Goal: Task Accomplishment & Management: Use online tool/utility

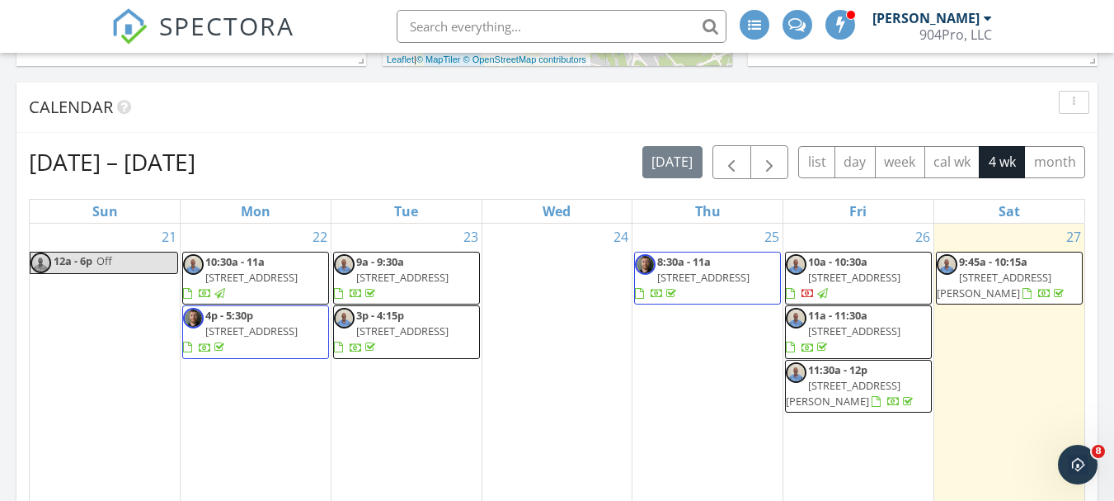
scroll to position [577, 0]
click at [742, 164] on button "button" at bounding box center [732, 163] width 39 height 34
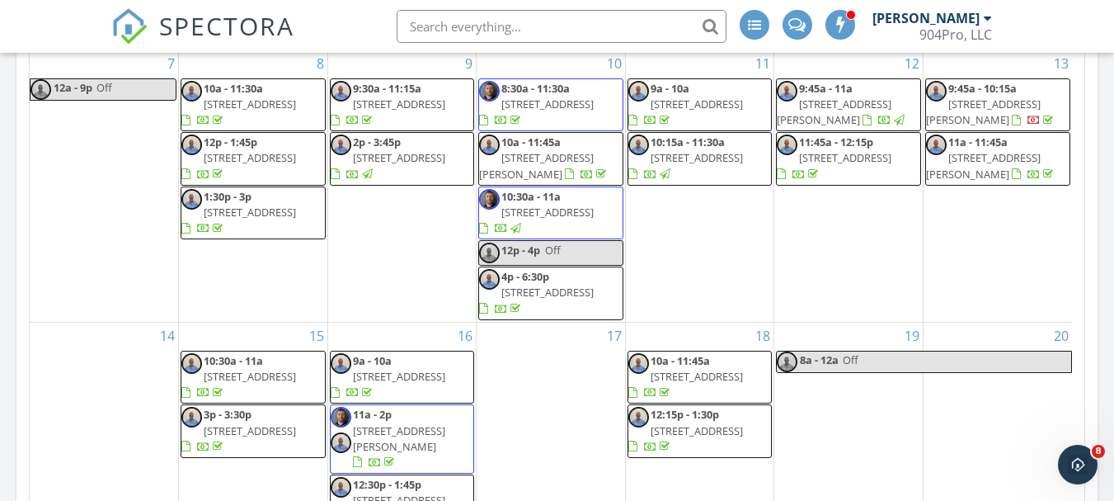
scroll to position [907, 0]
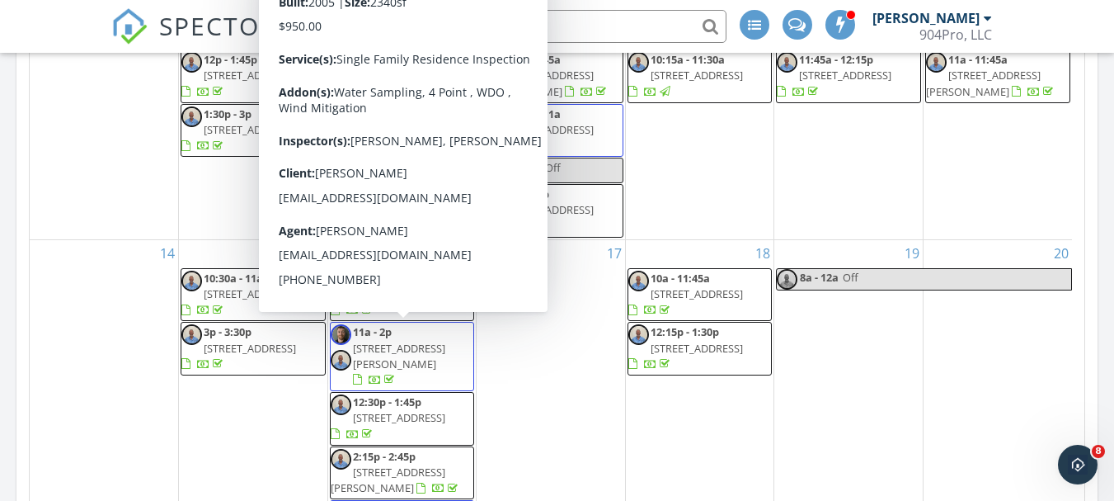
click at [441, 344] on span "[STREET_ADDRESS][PERSON_NAME]" at bounding box center [399, 356] width 92 height 31
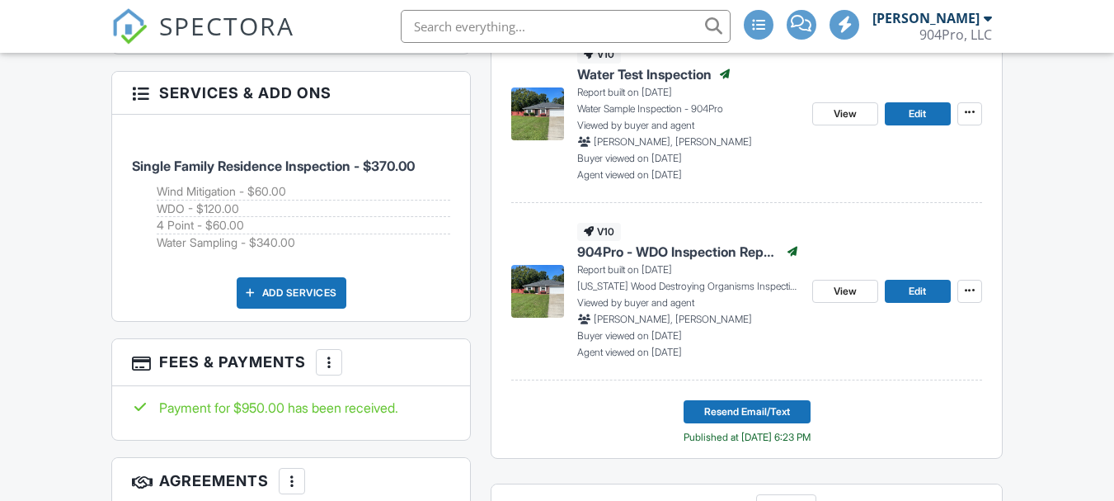
scroll to position [1072, 0]
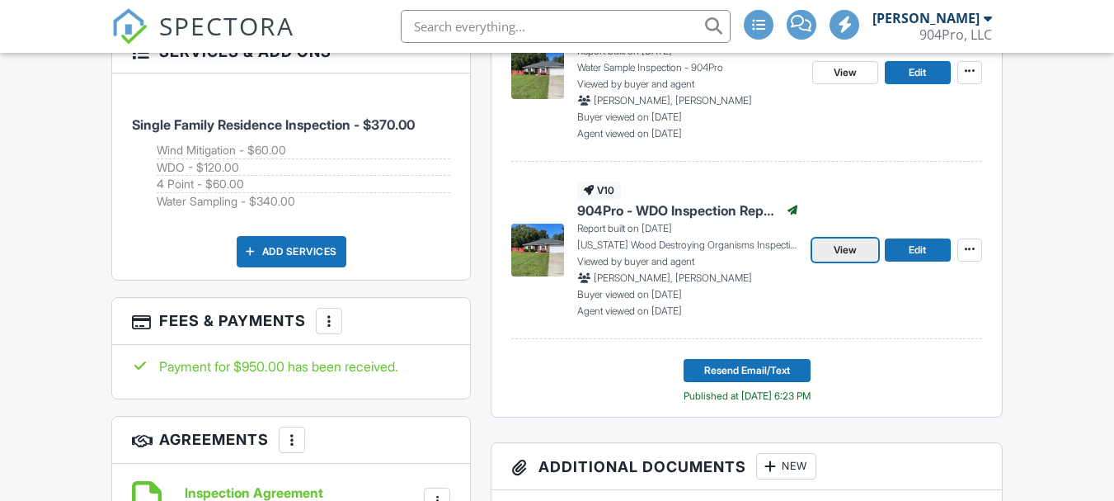
click at [860, 252] on link "View" at bounding box center [846, 249] width 66 height 23
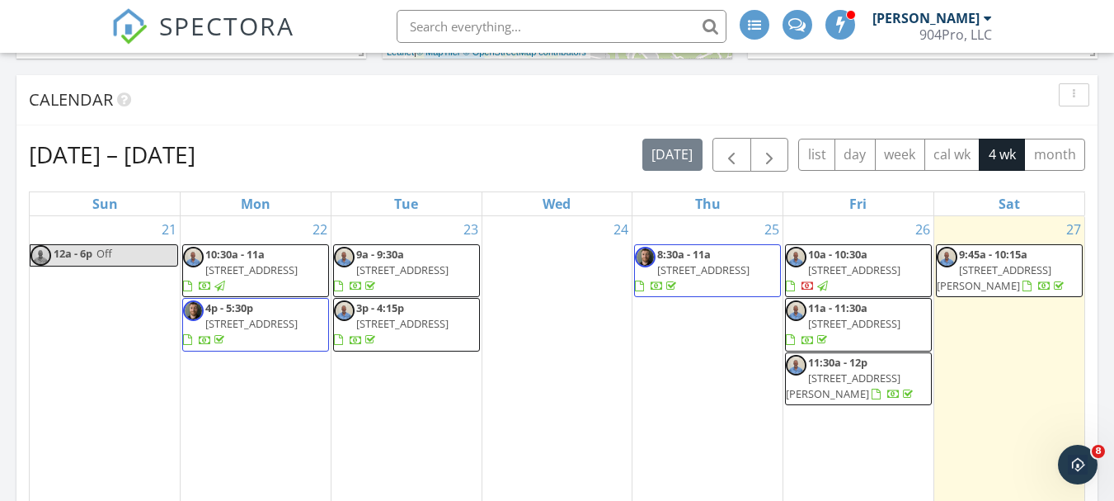
scroll to position [577, 0]
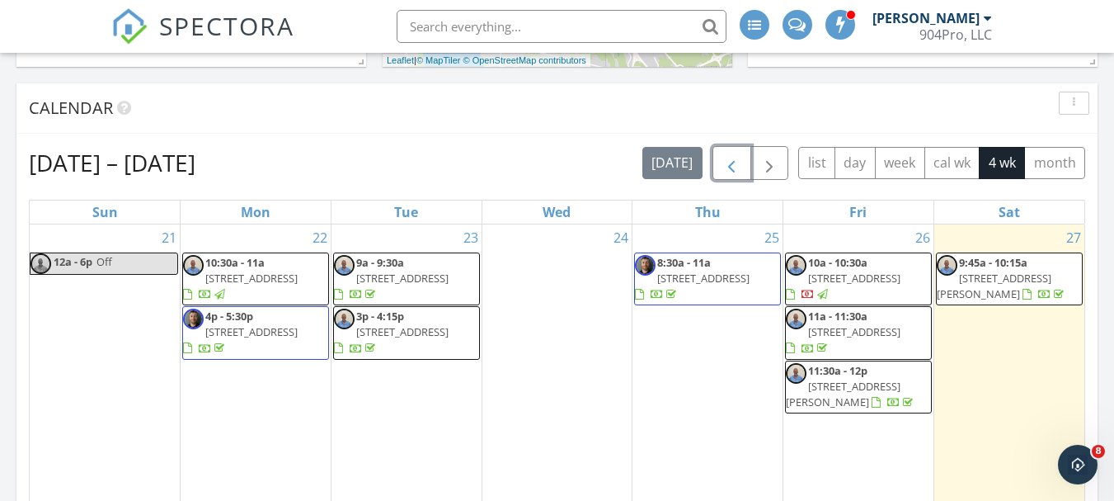
click at [735, 153] on span "button" at bounding box center [732, 163] width 20 height 20
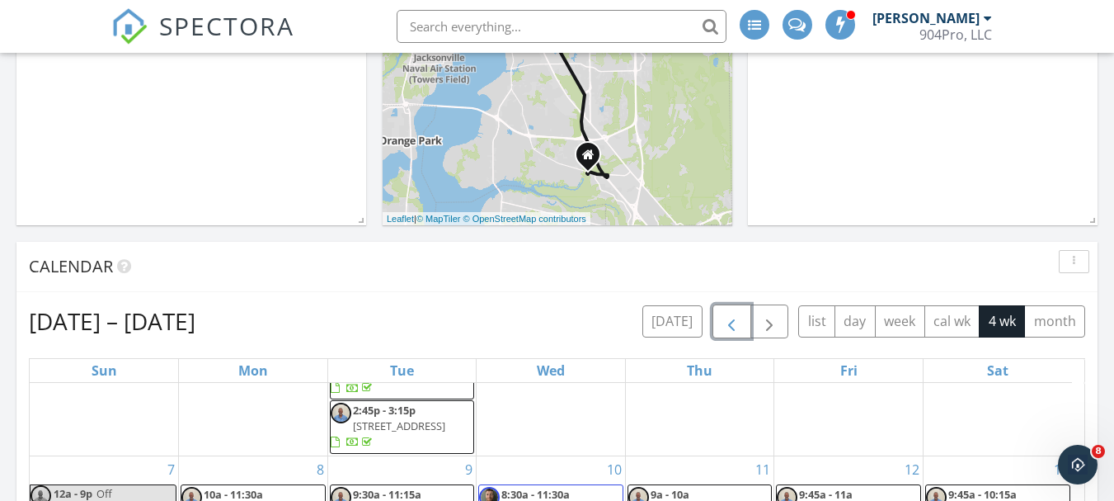
scroll to position [412, 0]
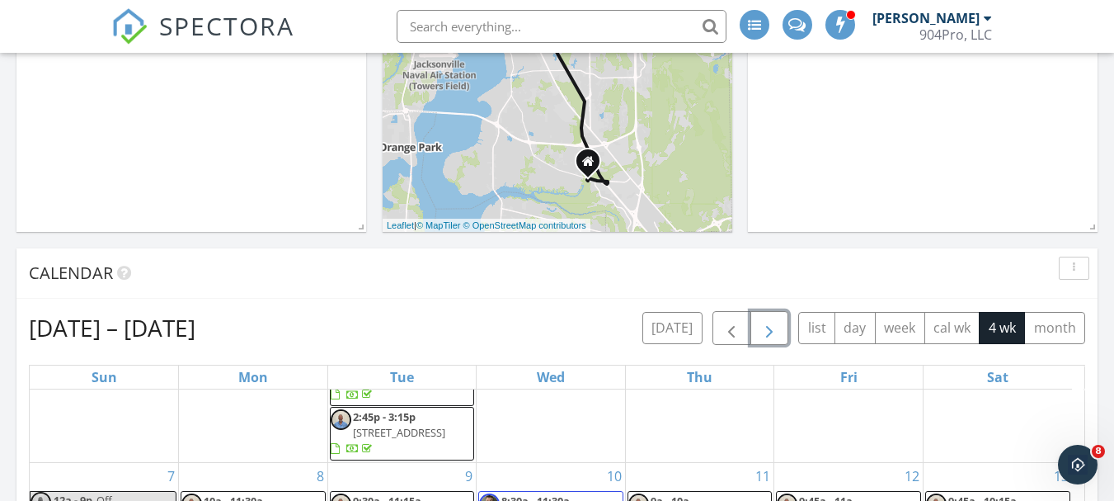
click at [781, 326] on button "button" at bounding box center [770, 328] width 39 height 34
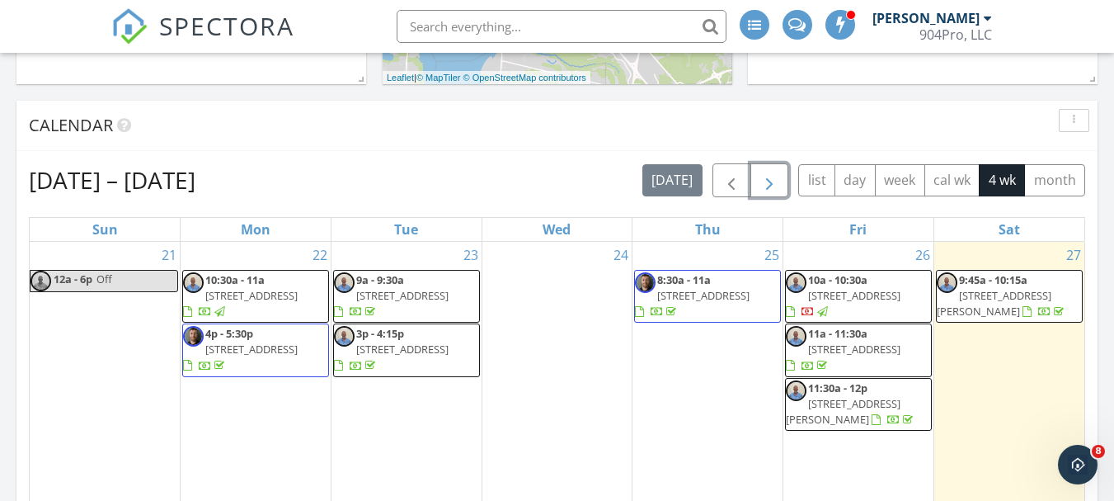
scroll to position [577, 0]
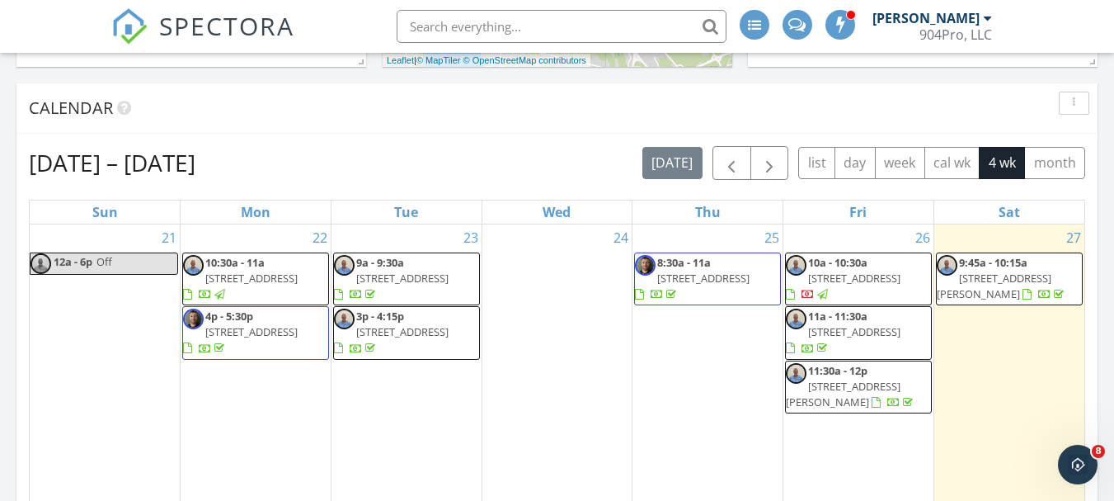
click at [532, 150] on div "Sep 21 – Oct 18, 2025 today list day week cal wk 4 wk month" at bounding box center [557, 163] width 1057 height 34
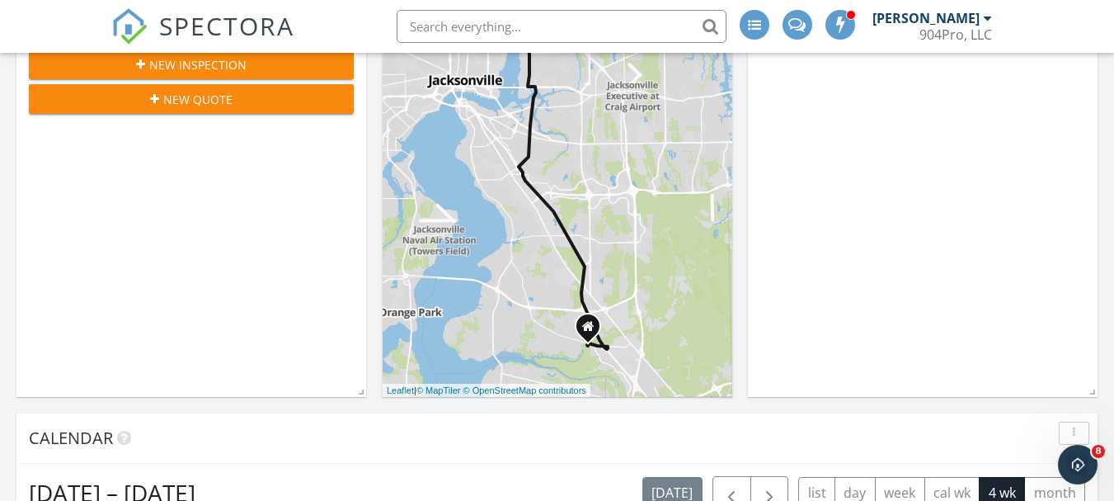
click at [972, 24] on div "[PERSON_NAME]" at bounding box center [926, 18] width 107 height 16
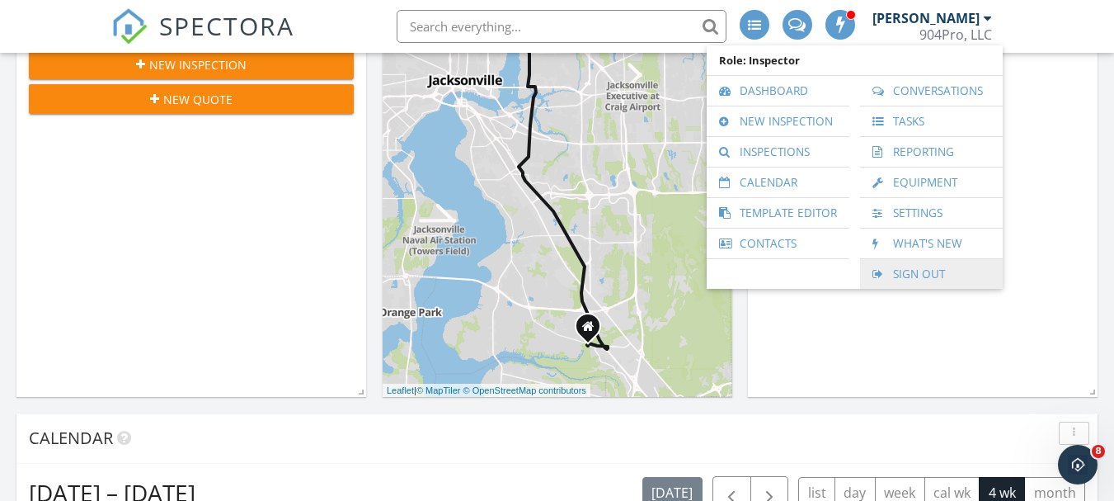
click at [907, 267] on link "Sign Out" at bounding box center [932, 274] width 126 height 30
